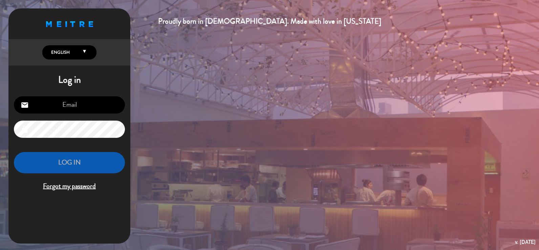
click at [74, 109] on input "email" at bounding box center [69, 104] width 111 height 17
type input "[PERSON_NAME][EMAIL_ADDRESS][PERSON_NAME][PERSON_NAME][DOMAIN_NAME]"
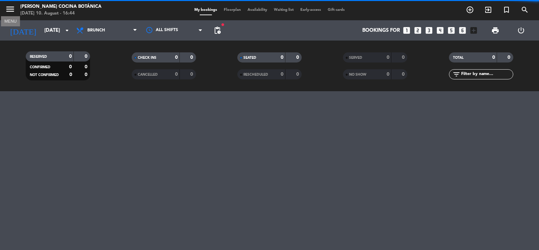
click at [11, 12] on icon "menu" at bounding box center [10, 9] width 10 height 10
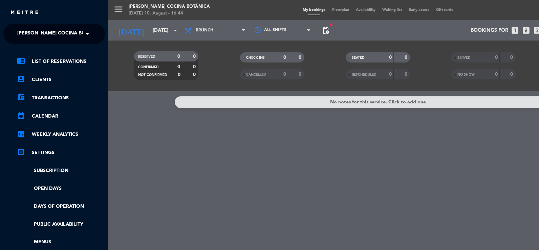
click at [32, 32] on span "[PERSON_NAME] Cocina Botánica" at bounding box center [60, 34] width 86 height 14
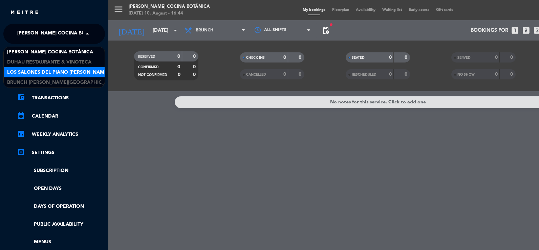
click at [46, 73] on span "Los Salones del Piano [PERSON_NAME]" at bounding box center [58, 73] width 102 height 8
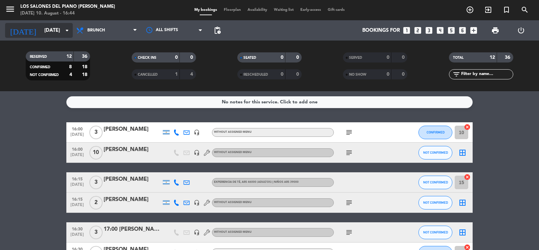
click at [53, 30] on input "[DATE]" at bounding box center [73, 30] width 65 height 13
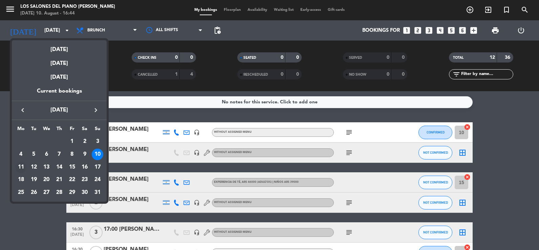
click at [21, 168] on div "11" at bounding box center [21, 168] width 12 height 12
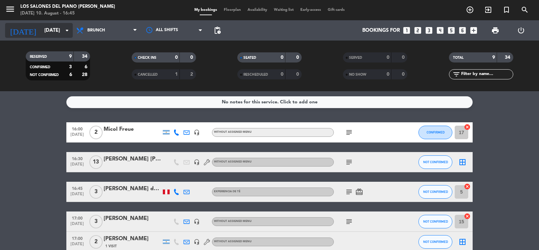
click at [58, 29] on input "[DATE]" at bounding box center [73, 30] width 65 height 13
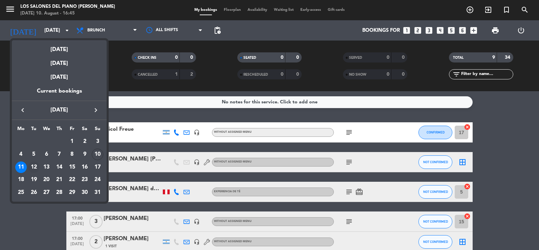
click at [36, 166] on div "12" at bounding box center [34, 168] width 12 height 12
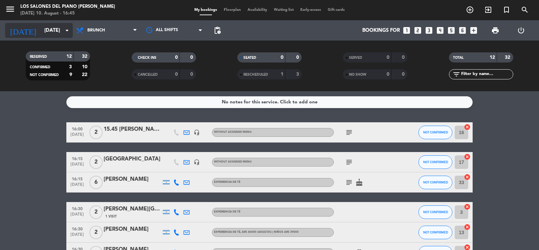
click at [64, 29] on icon "arrow_drop_down" at bounding box center [67, 30] width 8 height 8
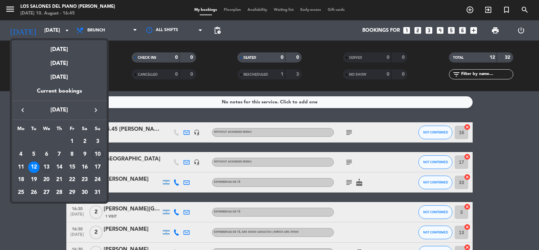
click at [46, 167] on div "13" at bounding box center [47, 168] width 12 height 12
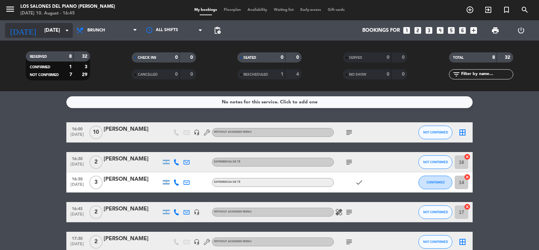
click at [47, 31] on input "[DATE]" at bounding box center [73, 30] width 65 height 13
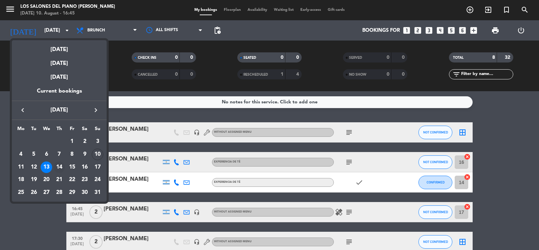
click at [57, 168] on div "14" at bounding box center [59, 168] width 12 height 12
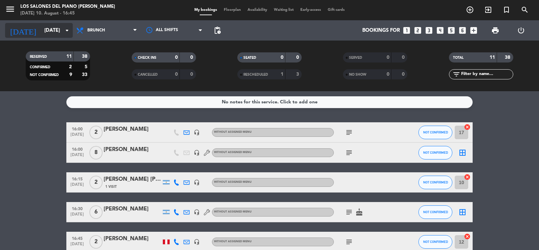
click at [55, 28] on input "[DATE]" at bounding box center [73, 30] width 65 height 13
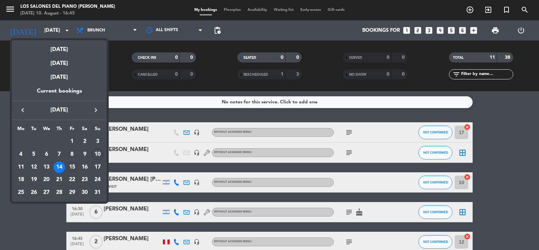
click at [73, 166] on div "15" at bounding box center [72, 168] width 12 height 12
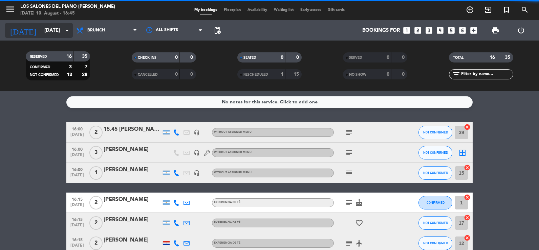
click at [49, 29] on input "[DATE]" at bounding box center [73, 30] width 65 height 13
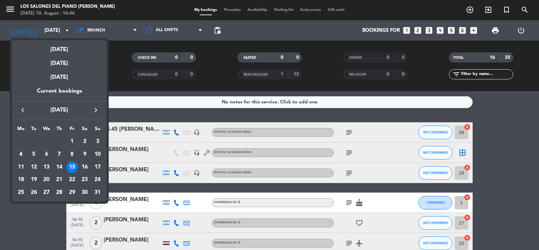
click at [50, 27] on div at bounding box center [269, 125] width 539 height 250
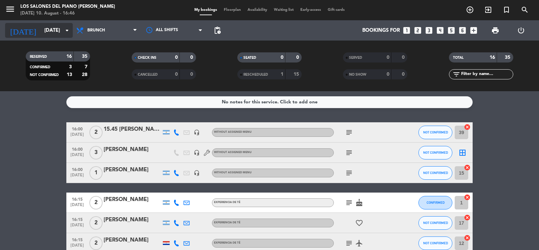
click at [48, 30] on input "[DATE]" at bounding box center [73, 30] width 65 height 13
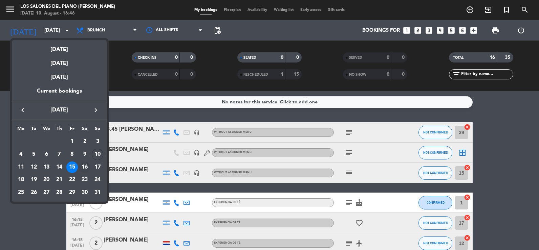
click at [85, 167] on div "16" at bounding box center [85, 168] width 12 height 12
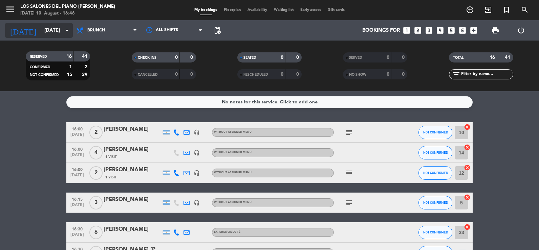
click at [48, 28] on input "[DATE]" at bounding box center [73, 30] width 65 height 13
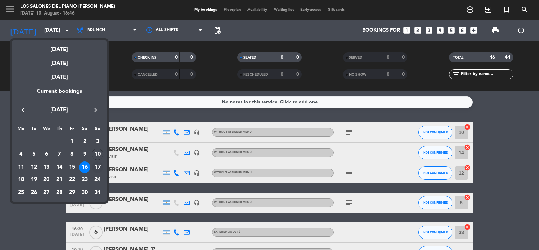
click at [97, 165] on div "17" at bounding box center [98, 168] width 12 height 12
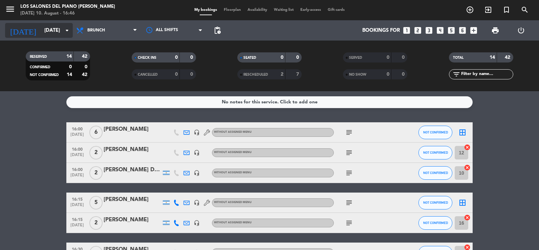
click at [52, 29] on input "[DATE]" at bounding box center [73, 30] width 65 height 13
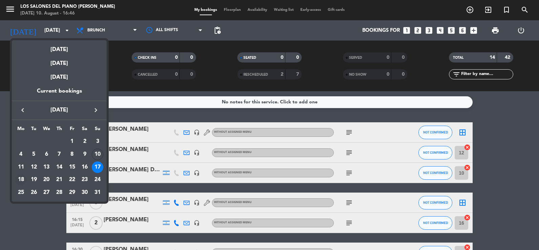
click at [23, 179] on div "18" at bounding box center [21, 180] width 12 height 12
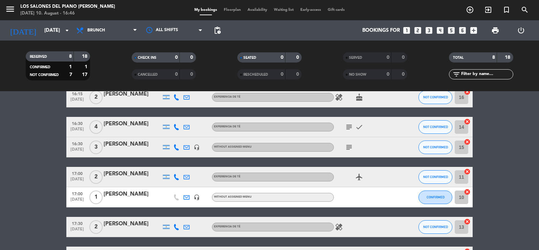
scroll to position [102, 0]
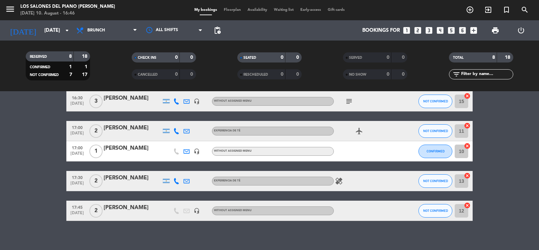
click at [48, 23] on div "[DATE] [DATE] arrow_drop_down" at bounding box center [39, 30] width 68 height 20
click at [49, 26] on input "[DATE]" at bounding box center [73, 30] width 65 height 13
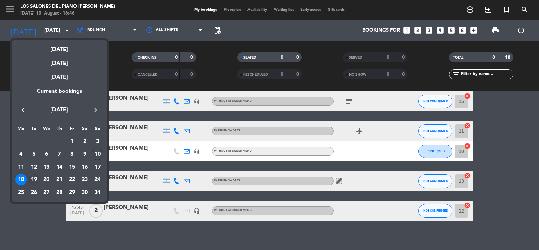
click at [34, 178] on div "19" at bounding box center [34, 180] width 12 height 12
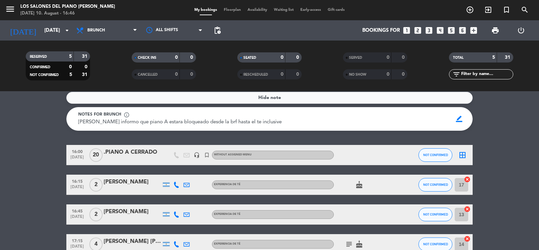
scroll to position [0, 0]
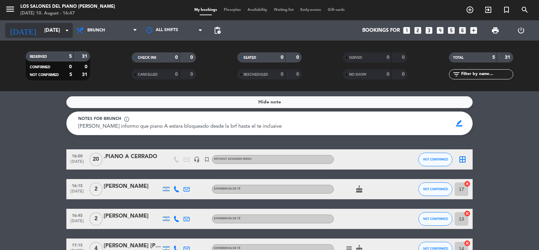
click at [44, 29] on input "[DATE]" at bounding box center [73, 30] width 65 height 13
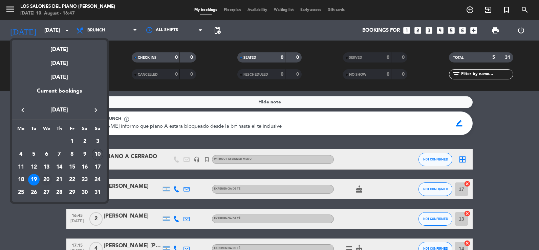
click at [49, 180] on div "20" at bounding box center [47, 180] width 12 height 12
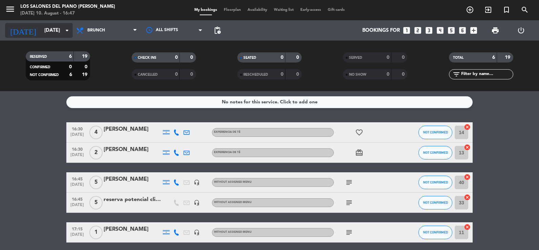
click at [41, 27] on input "[DATE]" at bounding box center [73, 30] width 65 height 13
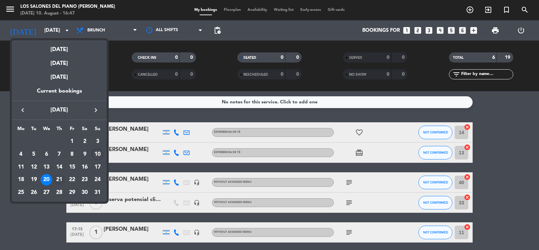
click at [58, 181] on div "21" at bounding box center [59, 180] width 12 height 12
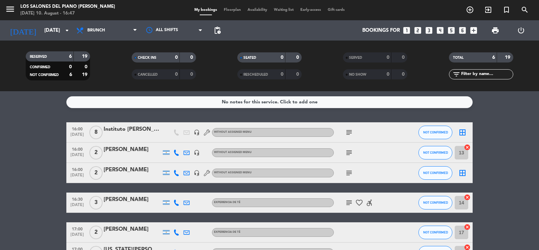
click at [348, 133] on icon "subject" at bounding box center [349, 133] width 8 height 8
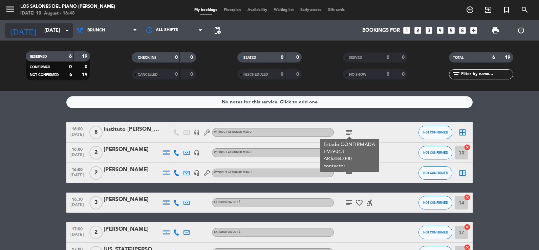
click at [65, 31] on icon "arrow_drop_down" at bounding box center [67, 30] width 8 height 8
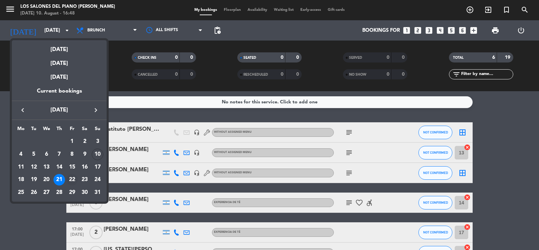
click at [73, 179] on div "22" at bounding box center [72, 180] width 12 height 12
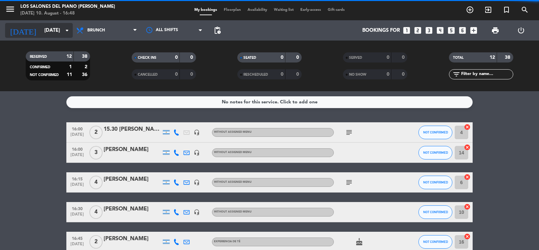
click at [51, 34] on input "[DATE]" at bounding box center [73, 30] width 65 height 13
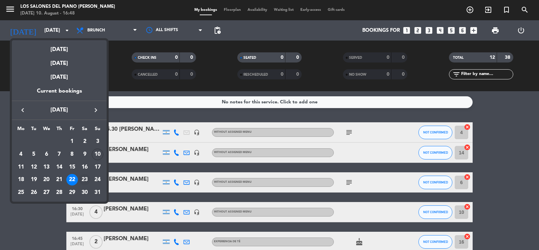
click at [88, 177] on div "23" at bounding box center [85, 180] width 12 height 12
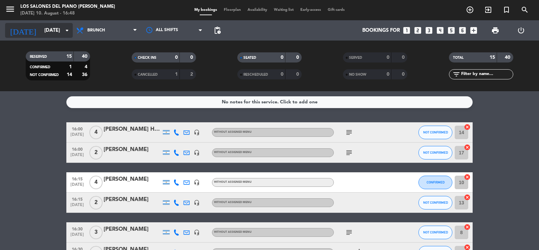
click at [41, 28] on input "[DATE]" at bounding box center [73, 30] width 65 height 13
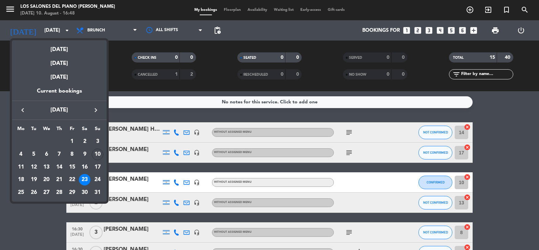
click at [96, 176] on div "24" at bounding box center [98, 180] width 12 height 12
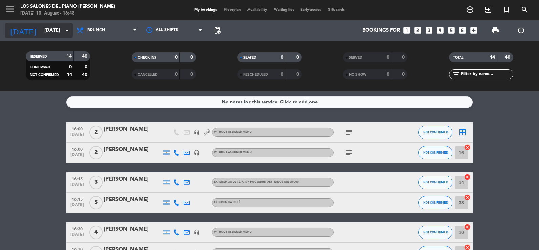
click at [43, 31] on input "[DATE]" at bounding box center [73, 30] width 65 height 13
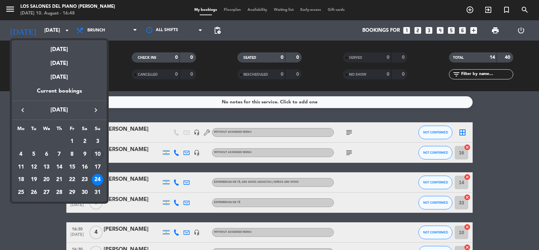
click at [23, 187] on td "25" at bounding box center [21, 193] width 13 height 13
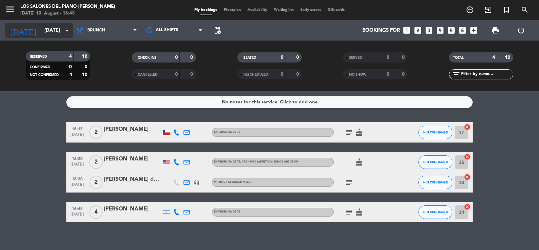
click at [56, 34] on input "[DATE]" at bounding box center [73, 30] width 65 height 13
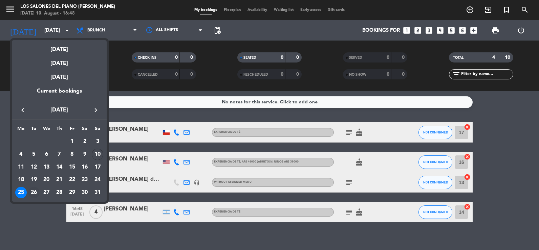
click at [32, 193] on div "26" at bounding box center [34, 193] width 12 height 12
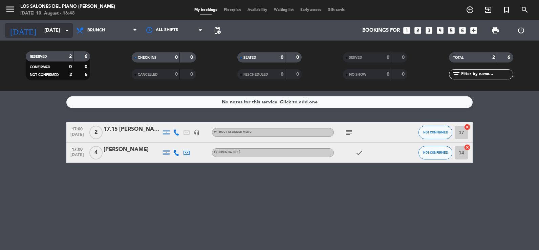
click at [41, 29] on input "[DATE]" at bounding box center [73, 30] width 65 height 13
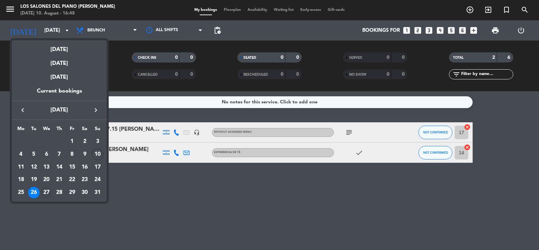
click at [47, 188] on div "27" at bounding box center [47, 193] width 12 height 12
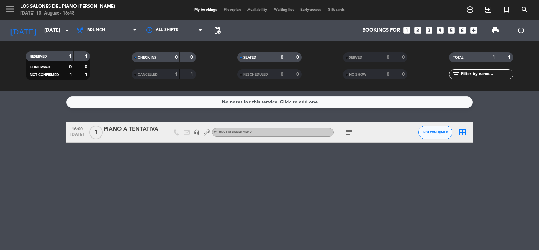
click at [170, 70] on div "CANCELLED 1 1" at bounding box center [164, 74] width 64 height 10
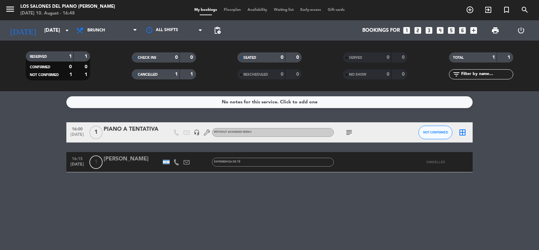
click at [170, 70] on div "CANCELLED 1 1" at bounding box center [164, 74] width 64 height 10
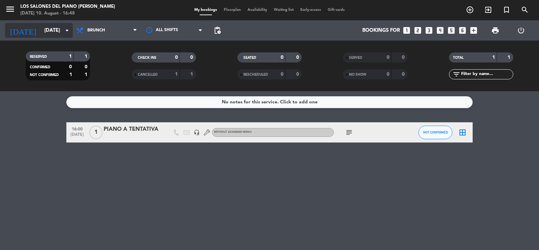
click at [54, 30] on input "[DATE]" at bounding box center [73, 30] width 65 height 13
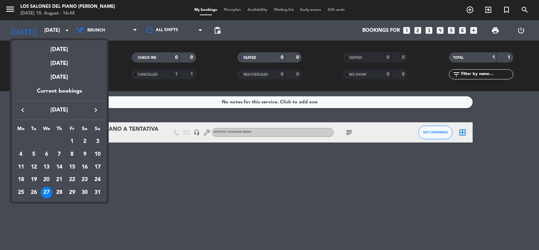
click at [59, 193] on div "28" at bounding box center [59, 193] width 12 height 12
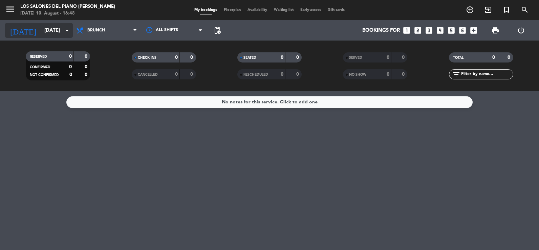
click at [55, 28] on input "[DATE]" at bounding box center [73, 30] width 65 height 13
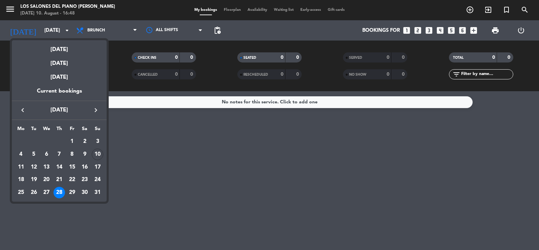
click at [73, 192] on div "29" at bounding box center [72, 193] width 12 height 12
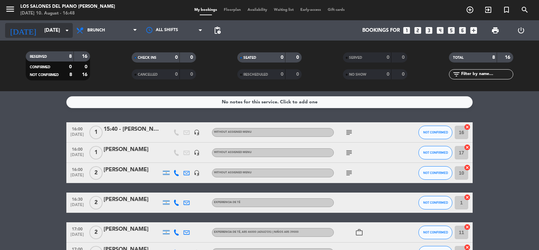
click at [52, 31] on input "[DATE]" at bounding box center [73, 30] width 65 height 13
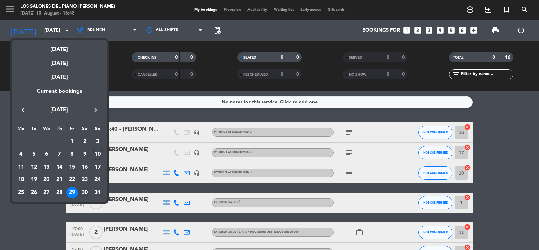
click at [86, 190] on div "30" at bounding box center [85, 193] width 12 height 12
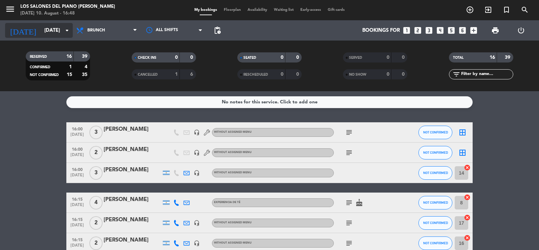
click at [52, 24] on input "[DATE]" at bounding box center [73, 30] width 65 height 13
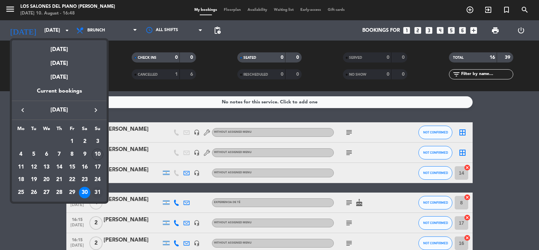
click at [95, 194] on div "31" at bounding box center [98, 193] width 12 height 12
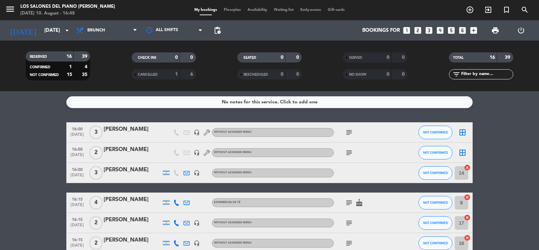
type input "[DATE]"
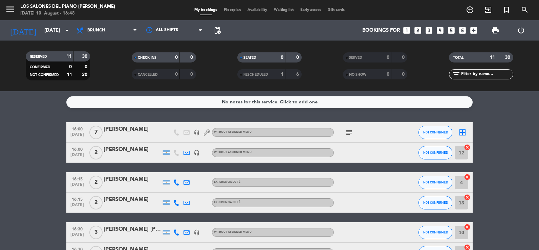
click at [257, 71] on div "RESCHEDULED" at bounding box center [254, 75] width 31 height 8
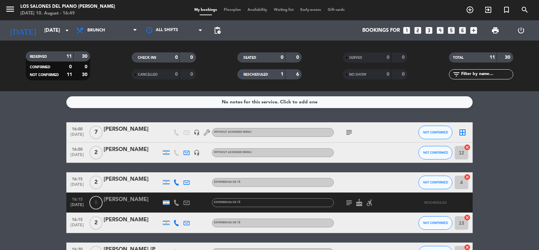
click at [264, 77] on span "RESCHEDULED" at bounding box center [255, 74] width 25 height 3
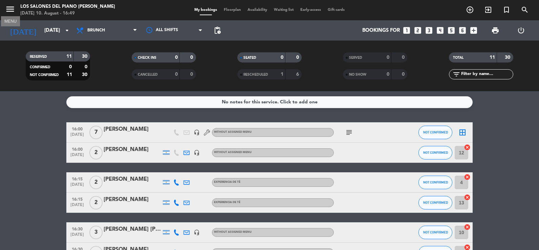
click at [10, 11] on icon "menu" at bounding box center [10, 9] width 10 height 10
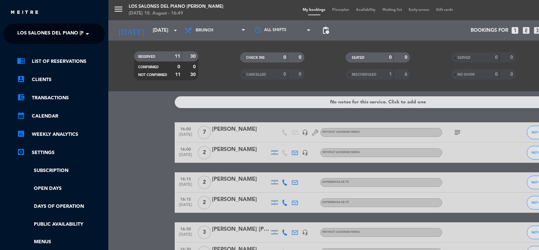
click at [43, 195] on ul "chrome_reader_mode List of Reservations account_box Clients account_balance_wal…" at bounding box center [54, 170] width 102 height 225
click at [46, 191] on link "Open Days" at bounding box center [61, 189] width 88 height 8
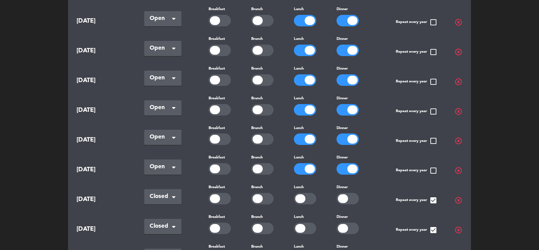
scroll to position [271, 0]
click at [457, 167] on span "highlight_off" at bounding box center [458, 171] width 8 height 8
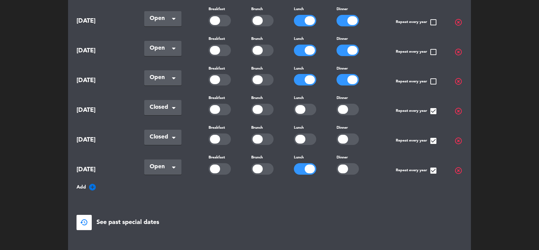
scroll to position [339, 0]
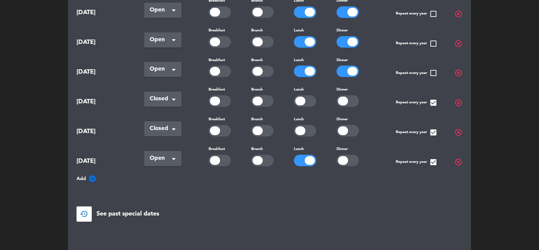
click at [93, 175] on icon "add_circle" at bounding box center [92, 179] width 8 height 8
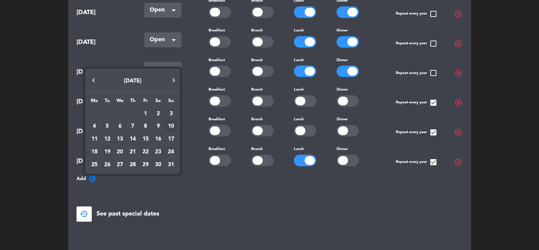
click at [106, 151] on div "19" at bounding box center [108, 153] width 12 height 12
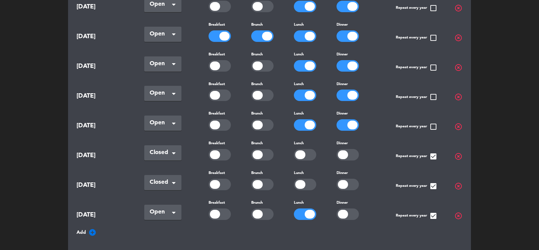
scroll to position [300, 0]
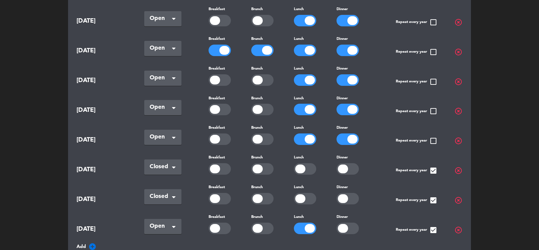
click at [263, 49] on div at bounding box center [267, 50] width 10 height 9
click at [206, 49] on span "Breakfast Brunch Lunch Dinner" at bounding box center [288, 45] width 181 height 21
click at [225, 49] on div at bounding box center [224, 50] width 10 height 9
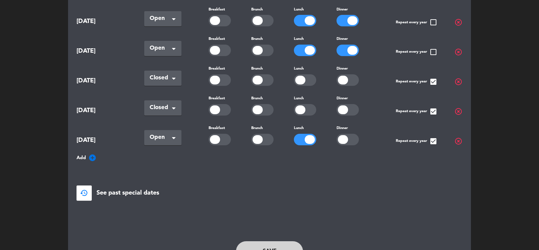
scroll to position [402, 0]
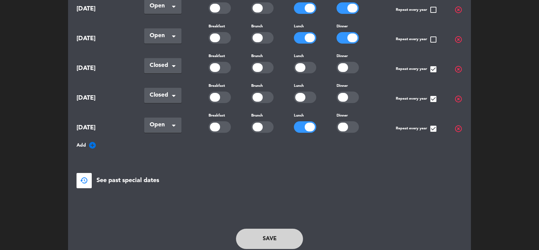
click at [267, 239] on button "Save" at bounding box center [269, 239] width 67 height 20
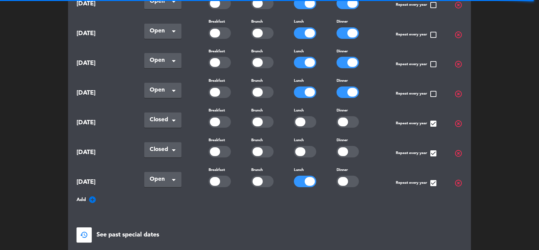
scroll to position [368, 0]
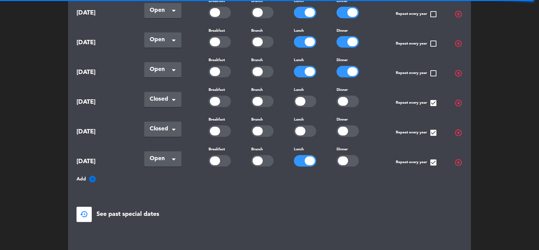
click at [94, 175] on icon "add_circle" at bounding box center [92, 179] width 8 height 8
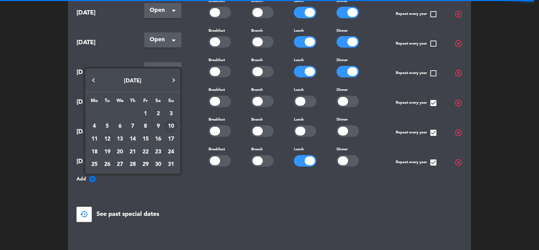
click at [107, 139] on div "12" at bounding box center [108, 140] width 12 height 12
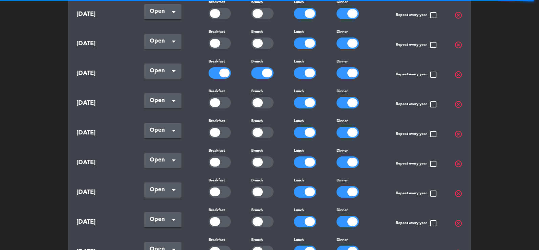
scroll to position [127, 0]
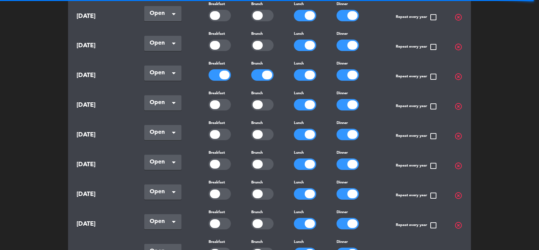
click at [217, 69] on div at bounding box center [220, 75] width 22 height 12
click at [254, 71] on div at bounding box center [262, 75] width 22 height 12
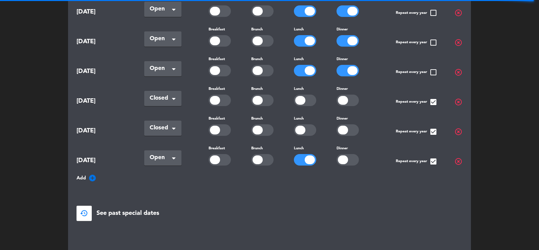
scroll to position [451, 0]
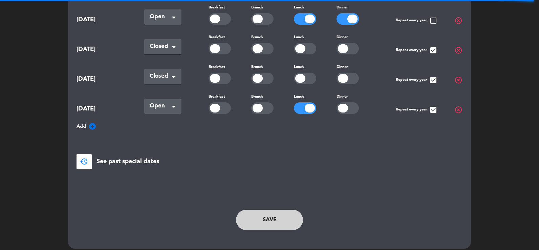
click at [267, 214] on button "Save" at bounding box center [269, 220] width 67 height 20
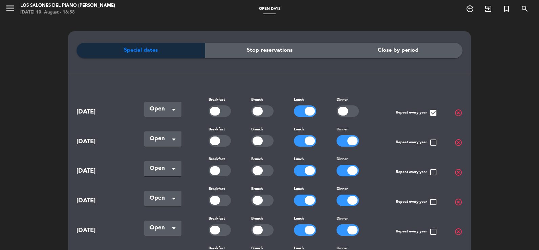
scroll to position [0, 0]
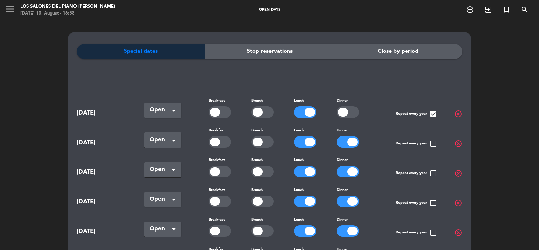
click at [12, 6] on icon "menu" at bounding box center [10, 9] width 10 height 10
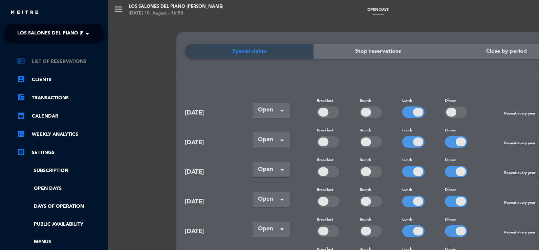
click at [64, 58] on link "chrome_reader_mode List of Reservations" at bounding box center [61, 62] width 88 height 8
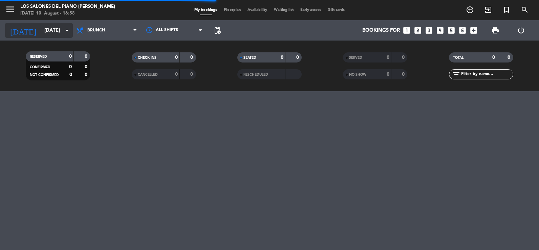
click at [59, 34] on input "[DATE]" at bounding box center [73, 30] width 65 height 13
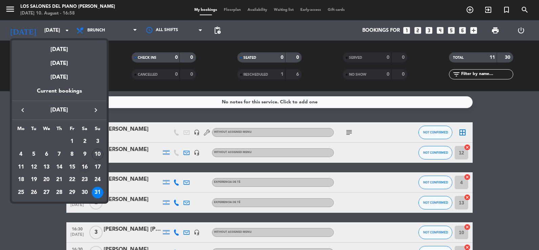
click at [88, 164] on div "16" at bounding box center [85, 168] width 12 height 12
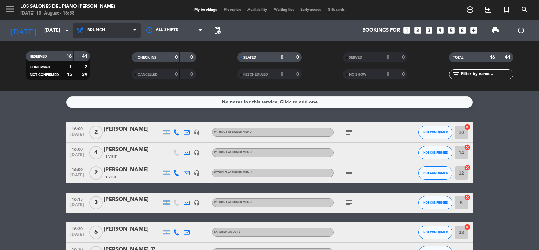
click at [118, 30] on span "Brunch" at bounding box center [107, 30] width 68 height 15
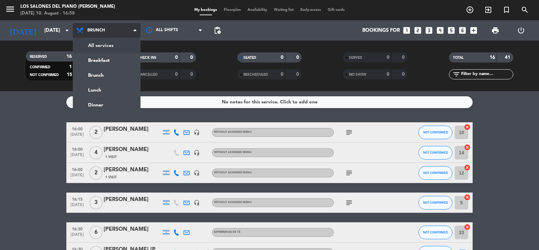
click at [119, 46] on div "menu Los Salones del Piano [PERSON_NAME] [DATE] 10. August - 16:58 My bookings …" at bounding box center [269, 45] width 539 height 91
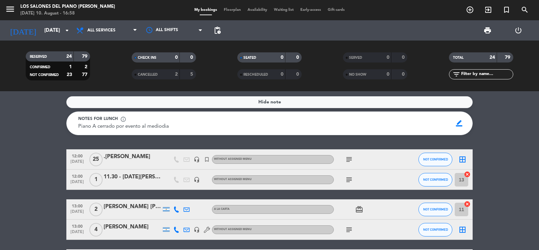
click at [350, 157] on icon "subject" at bounding box center [349, 160] width 8 height 8
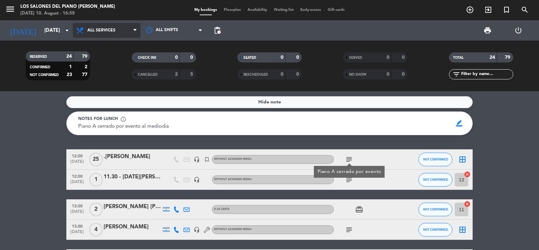
click at [104, 32] on span "All services" at bounding box center [101, 30] width 28 height 5
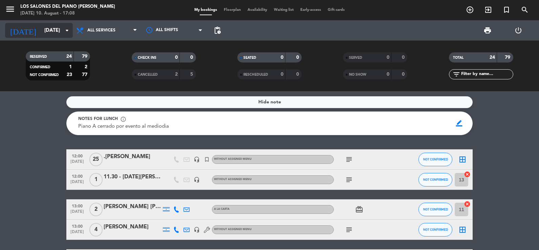
click at [41, 28] on input "[DATE]" at bounding box center [73, 30] width 65 height 13
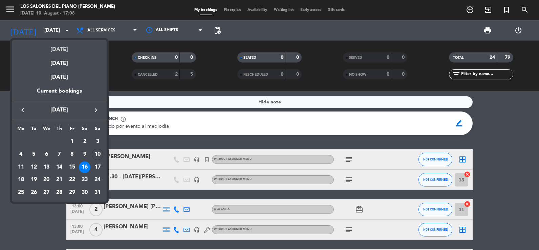
click at [62, 49] on div "[DATE]" at bounding box center [59, 47] width 95 height 14
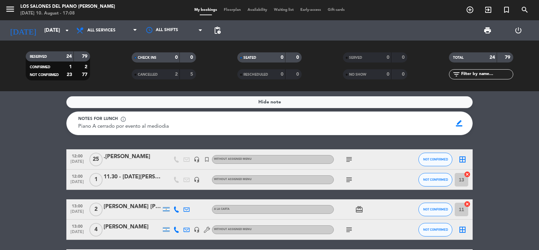
type input "[DATE]"
